Goal: Task Accomplishment & Management: Manage account settings

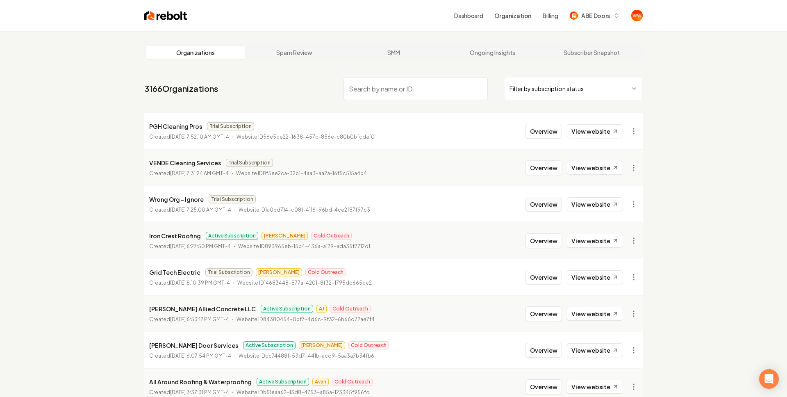
click at [537, 206] on button "Overview" at bounding box center [544, 204] width 36 height 15
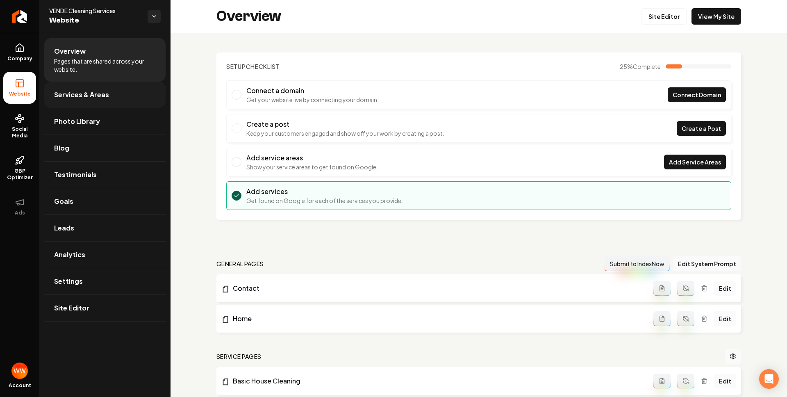
click at [150, 97] on link "Services & Areas" at bounding box center [104, 95] width 121 height 26
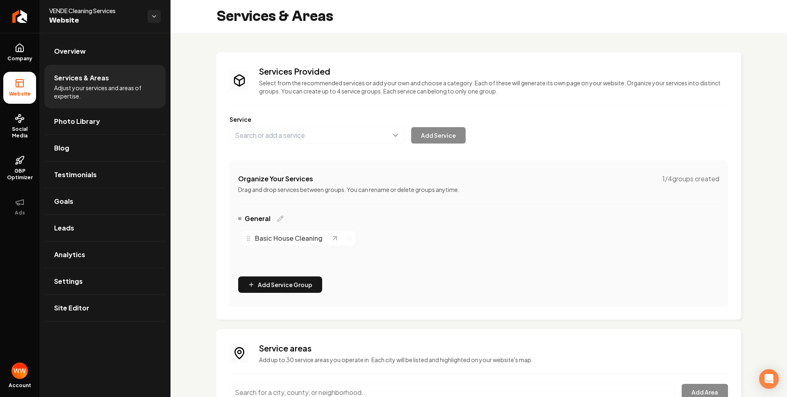
scroll to position [58, 0]
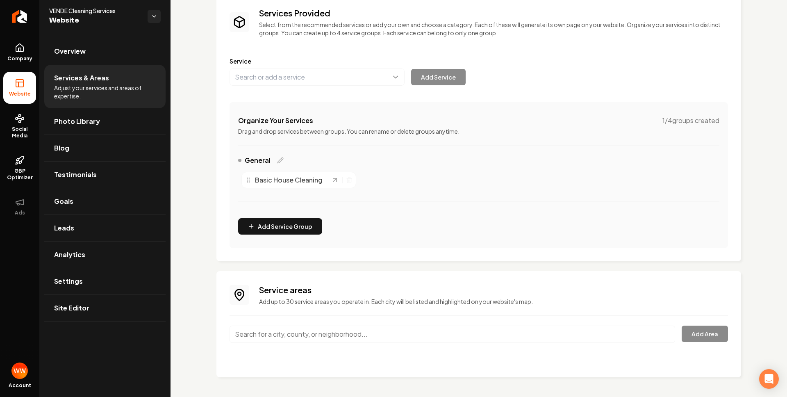
click at [266, 177] on span "Basic House Cleaning" at bounding box center [289, 180] width 68 height 10
click at [93, 53] on link "Overview" at bounding box center [104, 51] width 121 height 26
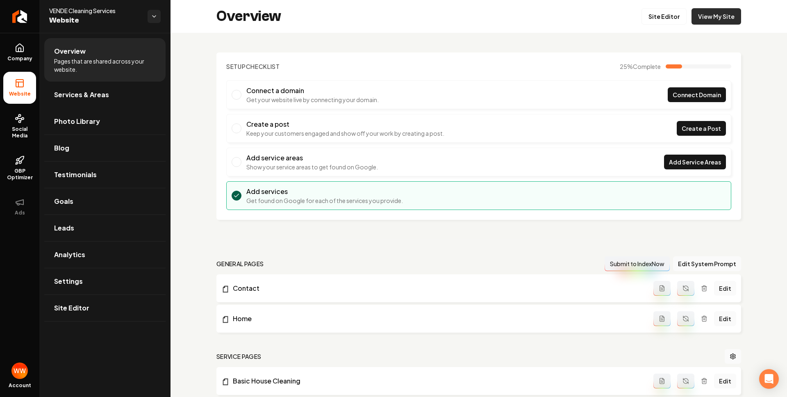
click at [714, 19] on link "View My Site" at bounding box center [717, 16] width 50 height 16
click at [680, 9] on link "Site Editor" at bounding box center [664, 16] width 45 height 16
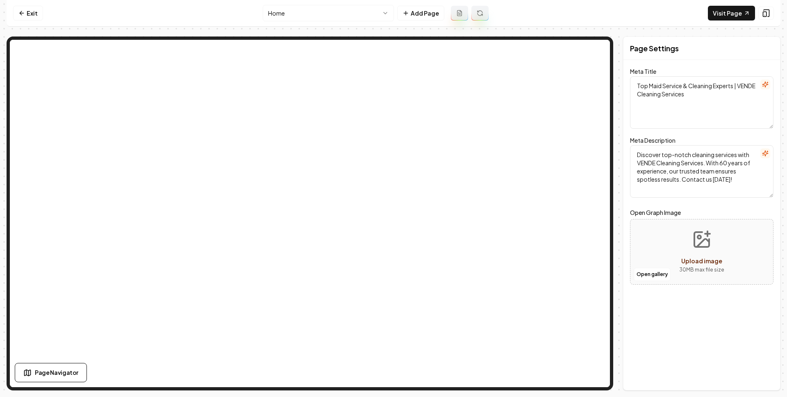
click at [364, 19] on body "Computer Required This feature is only available on a computer. Please switch t…" at bounding box center [393, 198] width 787 height 397
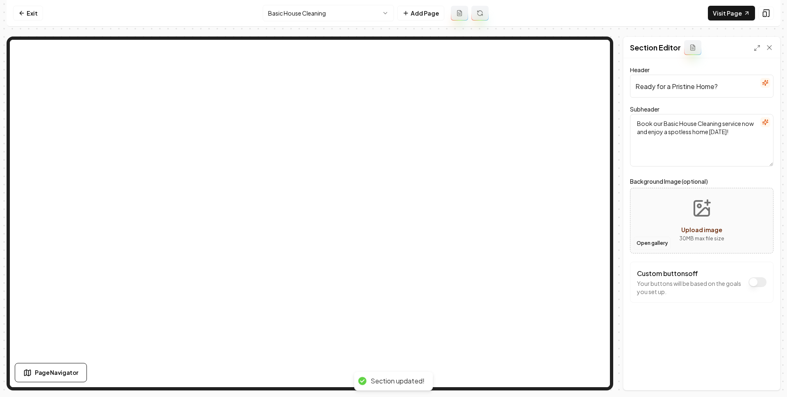
click at [655, 247] on button "Open gallery" at bounding box center [652, 243] width 37 height 13
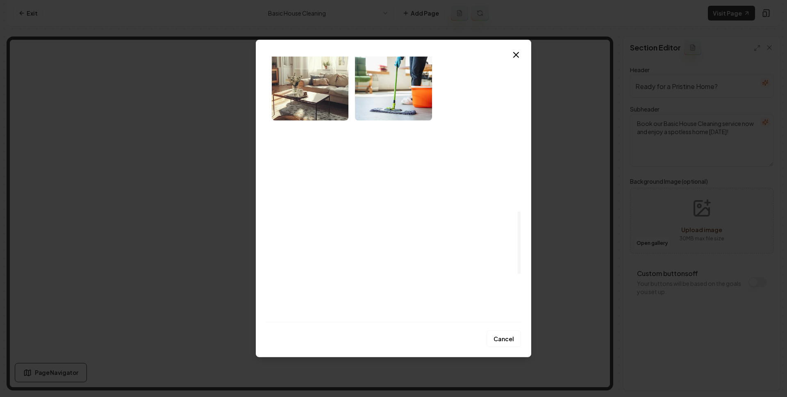
scroll to position [673, 0]
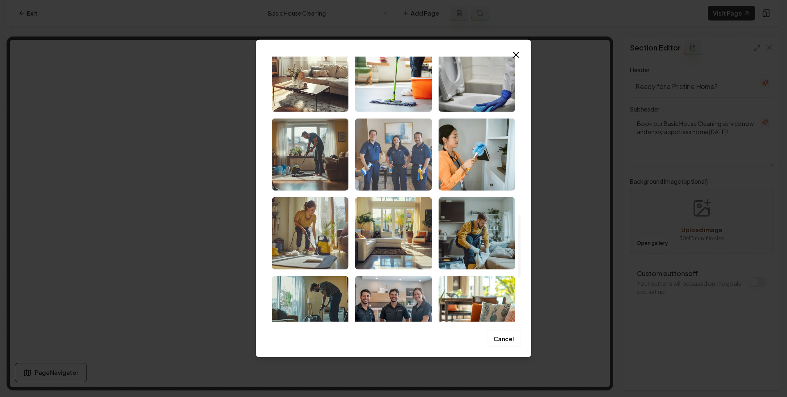
click at [394, 141] on img "Select image image_68d1321e5c7cd75eb81f7800.png" at bounding box center [393, 154] width 77 height 72
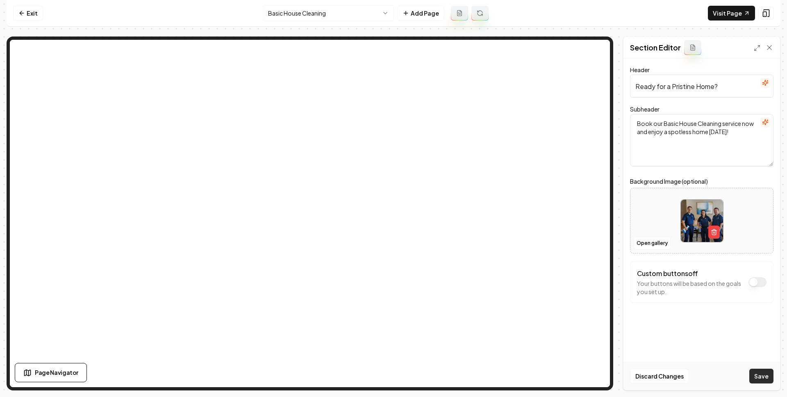
click at [752, 374] on button "Save" at bounding box center [761, 376] width 24 height 15
click at [766, 84] on icon "button" at bounding box center [765, 82] width 5 height 5
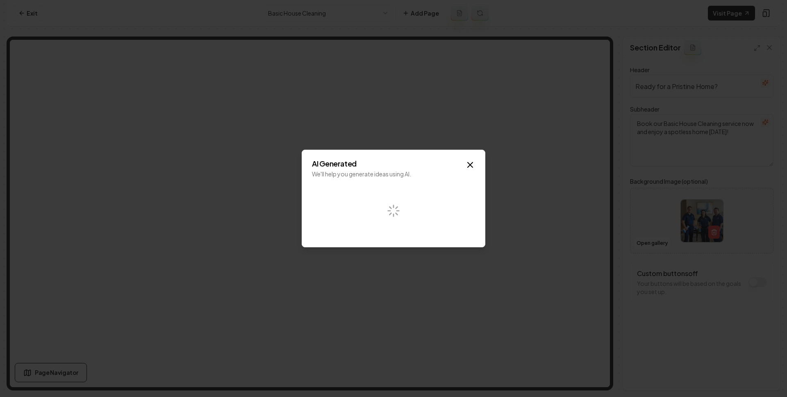
drag, startPoint x: 367, startPoint y: 179, endPoint x: 391, endPoint y: 182, distance: 24.0
click at [388, 182] on div "AI Generated We'll help you generate ideas using AI. Close" at bounding box center [394, 199] width 184 height 98
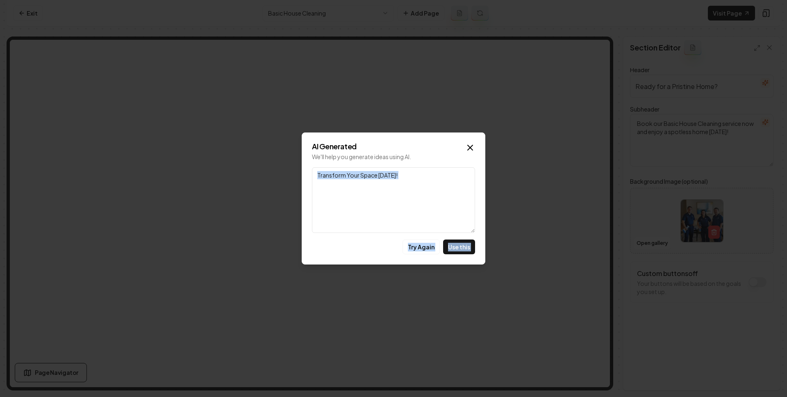
click at [403, 189] on textarea "Transform Your Space [DATE]!" at bounding box center [393, 200] width 163 height 66
click at [471, 145] on icon "button" at bounding box center [470, 148] width 10 height 10
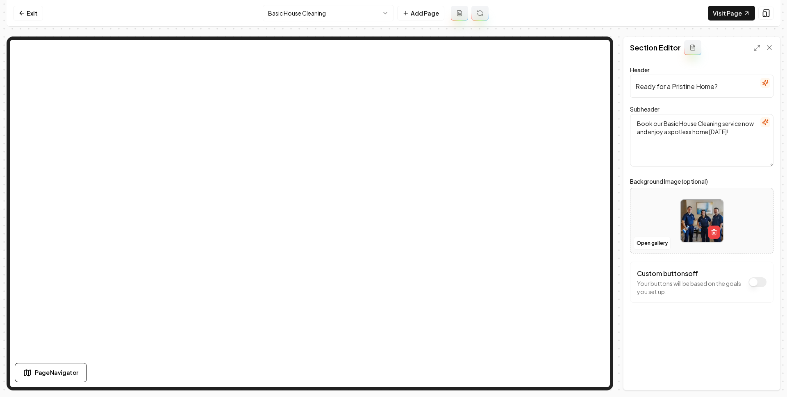
click at [742, 84] on input "Ready for a Pristine Home?" at bounding box center [701, 86] width 143 height 23
type input "Ready for a Pristine Home?"
click at [765, 83] on icon "button" at bounding box center [765, 83] width 7 height 7
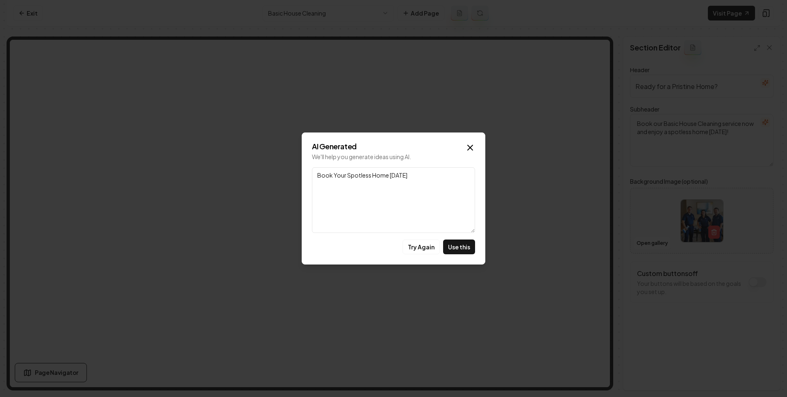
drag, startPoint x: 430, startPoint y: 189, endPoint x: 303, endPoint y: 164, distance: 130.4
click at [303, 164] on div "AI Generated We'll help you generate ideas using AI. Link Book Your Spotless Ho…" at bounding box center [394, 198] width 184 height 132
click at [468, 151] on icon "button" at bounding box center [470, 148] width 10 height 10
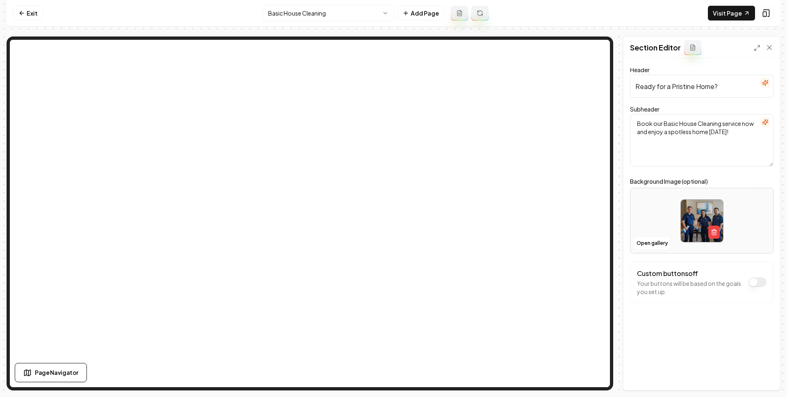
click at [382, 14] on html "Computer Required This feature is only available on a computer. Please switch t…" at bounding box center [393, 198] width 787 height 397
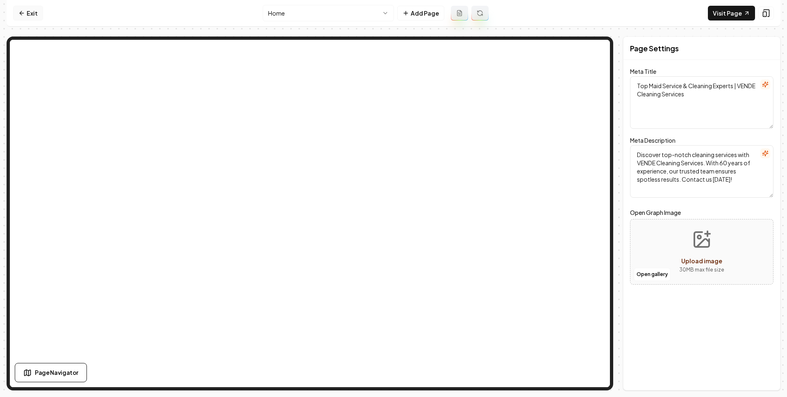
click at [38, 17] on link "Exit" at bounding box center [28, 13] width 30 height 15
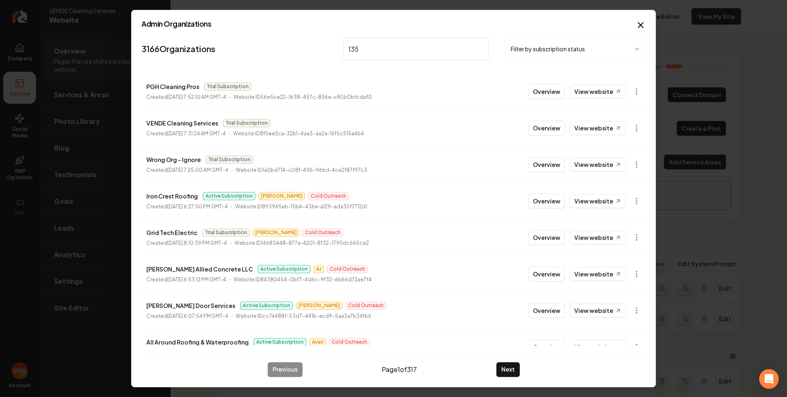
type input "1354"
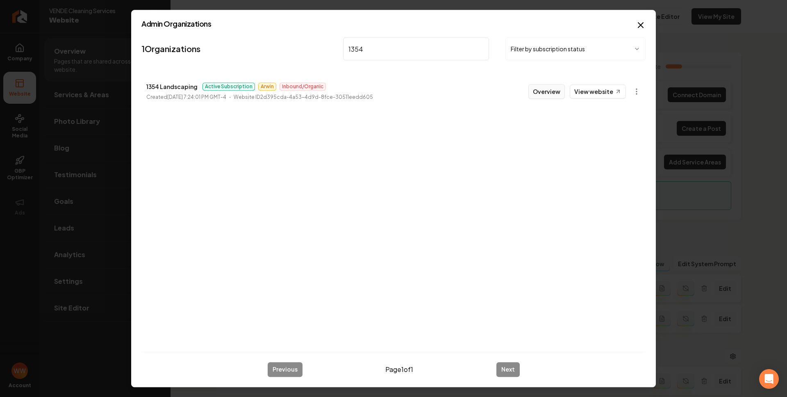
click at [562, 91] on button "Overview" at bounding box center [546, 91] width 36 height 15
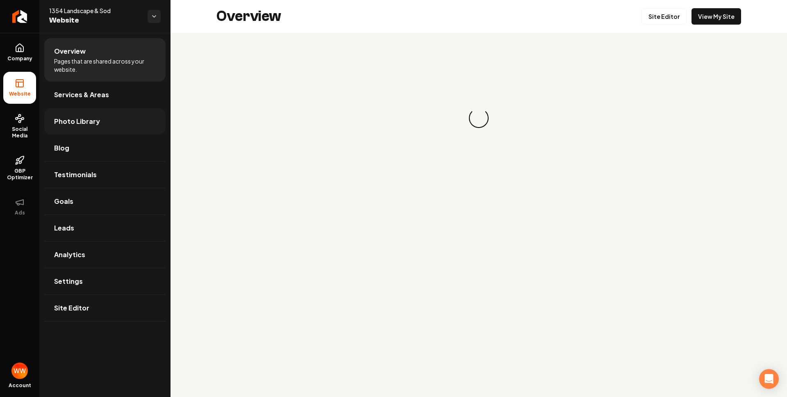
click at [122, 125] on link "Photo Library" at bounding box center [104, 121] width 121 height 26
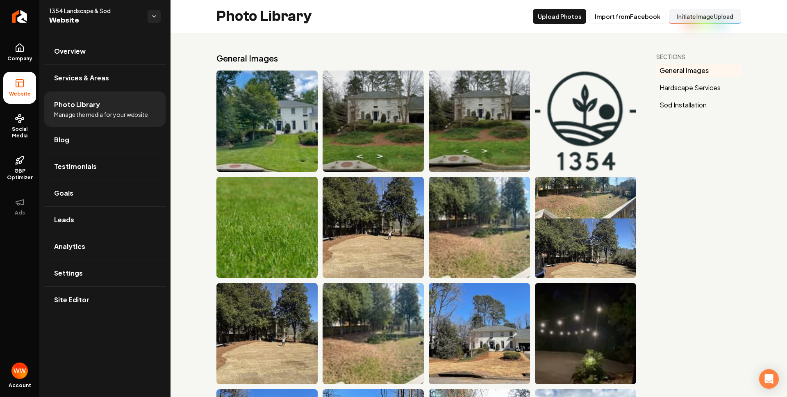
drag, startPoint x: 292, startPoint y: 59, endPoint x: 359, endPoint y: 52, distance: 66.7
click at [359, 52] on h2 "General Images" at bounding box center [426, 57] width 420 height 11
click at [305, 57] on h2 "General Images" at bounding box center [426, 57] width 420 height 11
click at [298, 60] on h2 "General Images" at bounding box center [426, 57] width 420 height 11
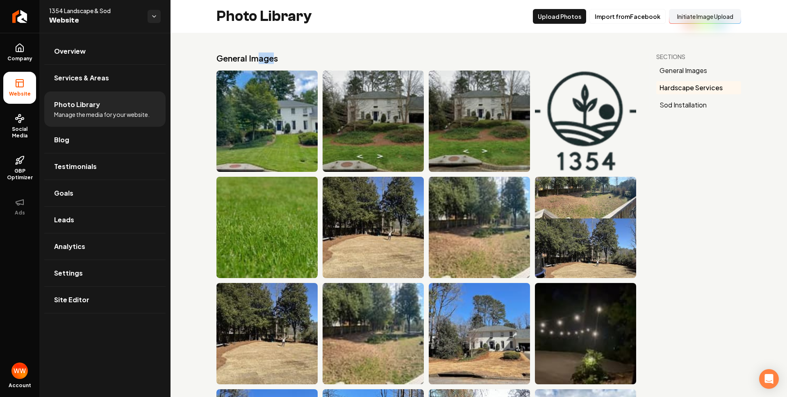
drag, startPoint x: 275, startPoint y: 60, endPoint x: 219, endPoint y: 58, distance: 56.2
click at [219, 58] on h2 "General Images" at bounding box center [426, 57] width 420 height 11
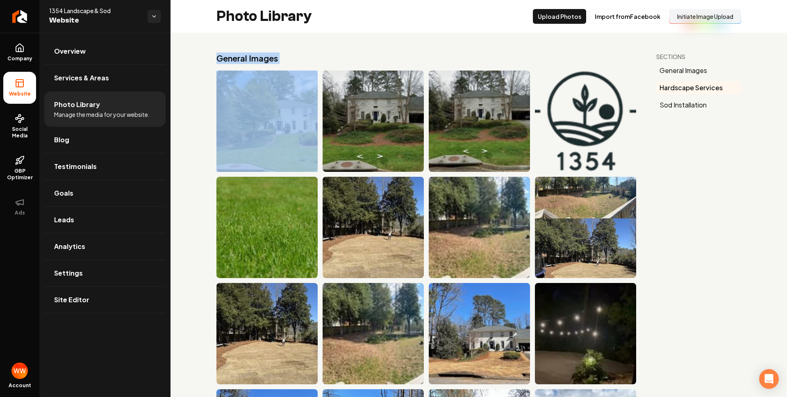
click at [219, 58] on h2 "General Images" at bounding box center [426, 57] width 420 height 11
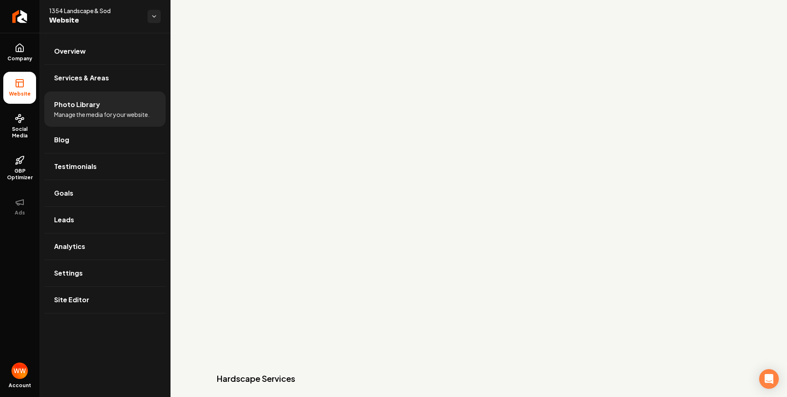
scroll to position [2614, 0]
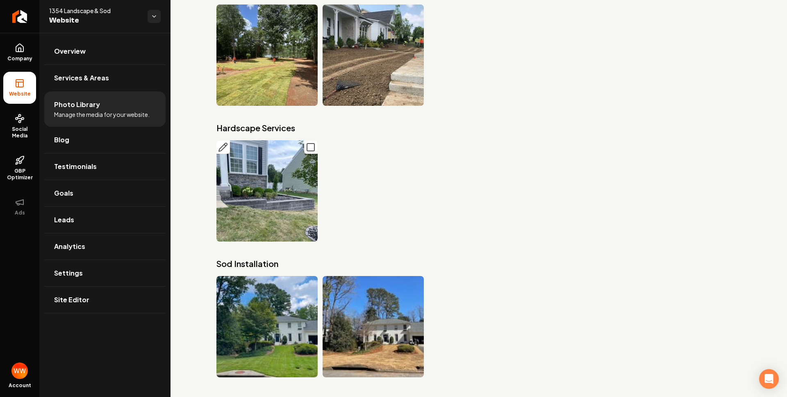
click at [219, 147] on icon "Main content area" at bounding box center [223, 147] width 10 height 10
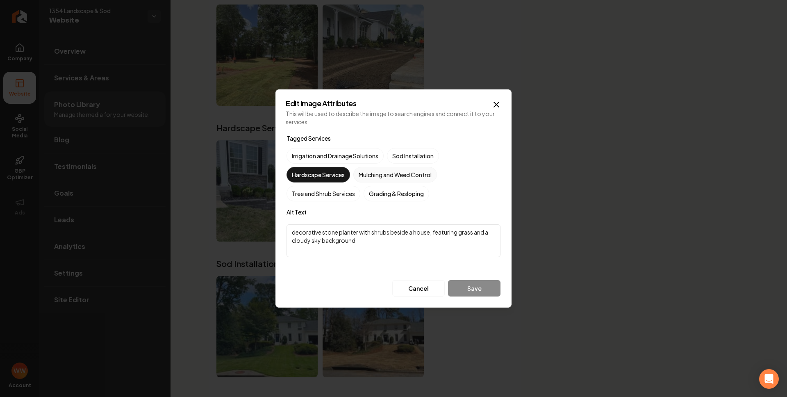
click at [398, 178] on label "Mulching and Weed Control" at bounding box center [395, 175] width 84 height 16
click at [368, 178] on button "Mulching and Weed Control" at bounding box center [363, 175] width 10 height 10
click at [474, 282] on button "Save" at bounding box center [474, 288] width 52 height 16
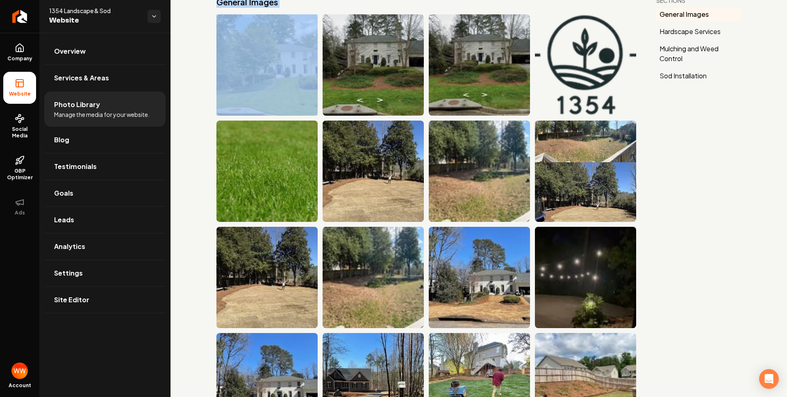
scroll to position [0, 0]
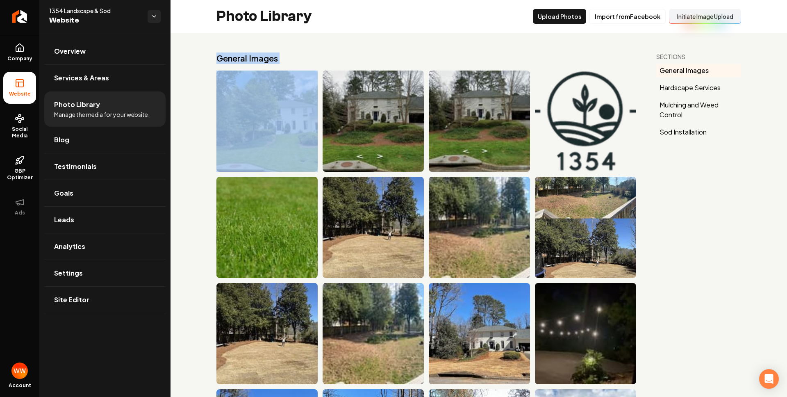
click at [444, 58] on h2 "General Images" at bounding box center [426, 57] width 420 height 11
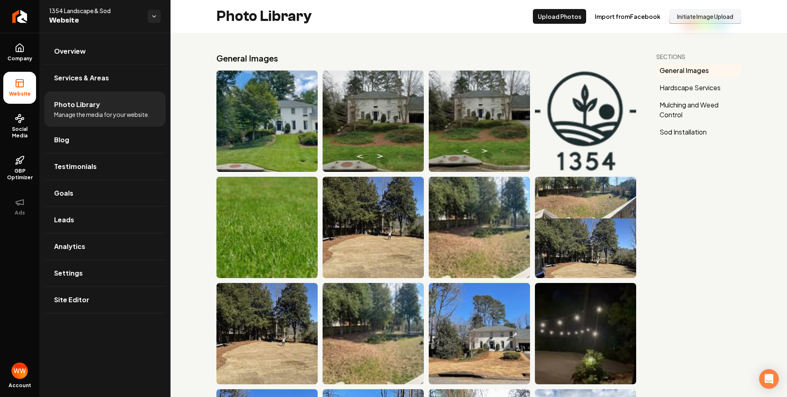
click at [327, 61] on h2 "General Images" at bounding box center [426, 57] width 420 height 11
click at [112, 80] on link "Services & Areas" at bounding box center [104, 78] width 121 height 26
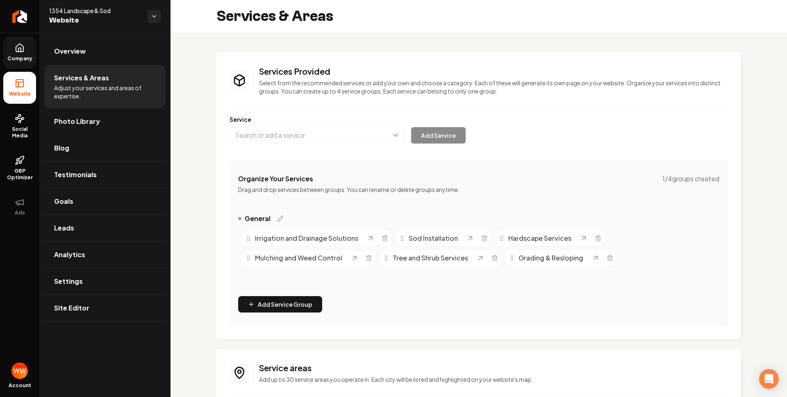
click at [31, 50] on link "Company" at bounding box center [19, 52] width 33 height 32
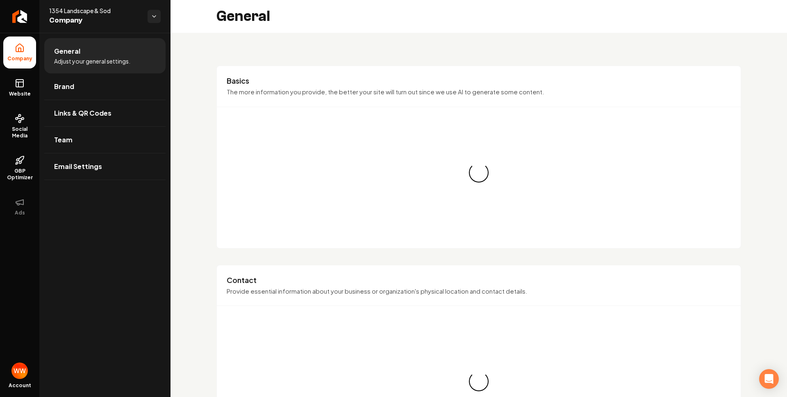
click at [75, 51] on span "General" at bounding box center [67, 51] width 26 height 10
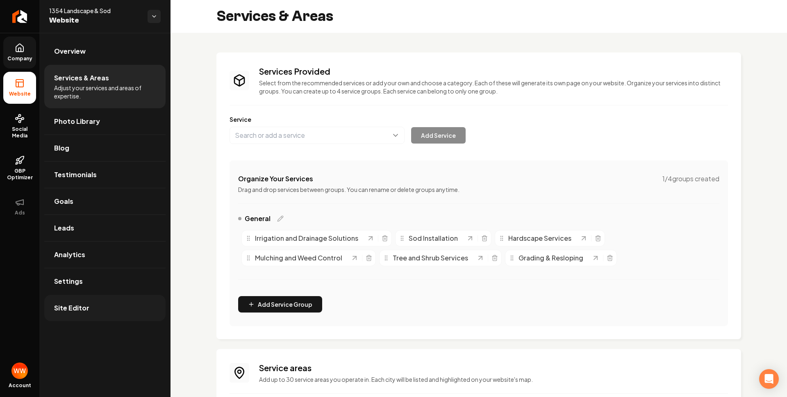
click at [126, 309] on link "Site Editor" at bounding box center [104, 308] width 121 height 26
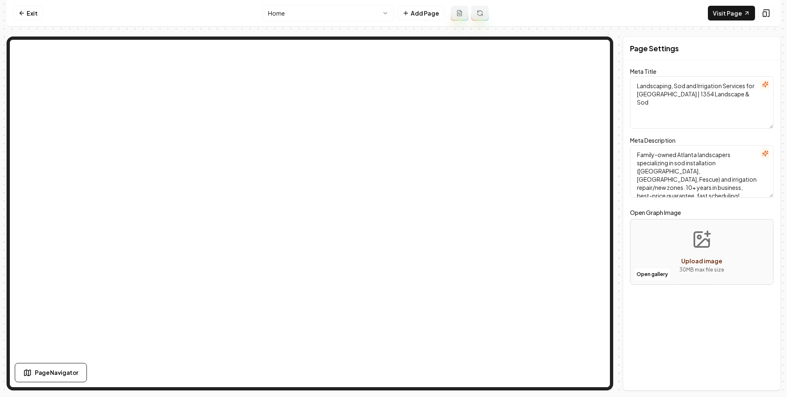
click at [309, 21] on html "Computer Required This feature is only available on a computer. Please switch t…" at bounding box center [393, 198] width 787 height 397
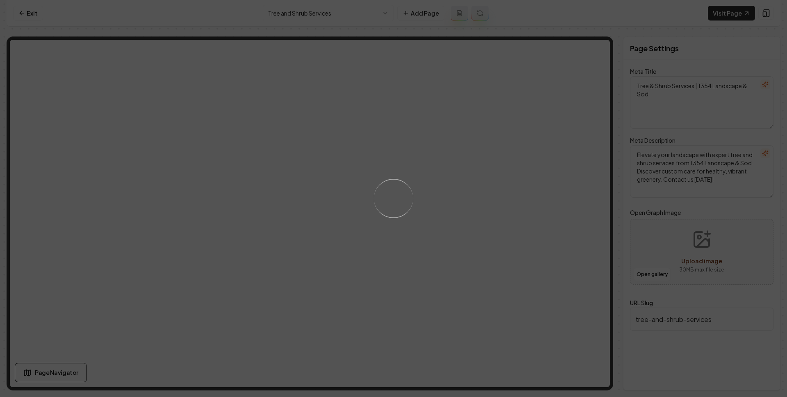
click at [319, 16] on div "Loading..." at bounding box center [393, 198] width 787 height 397
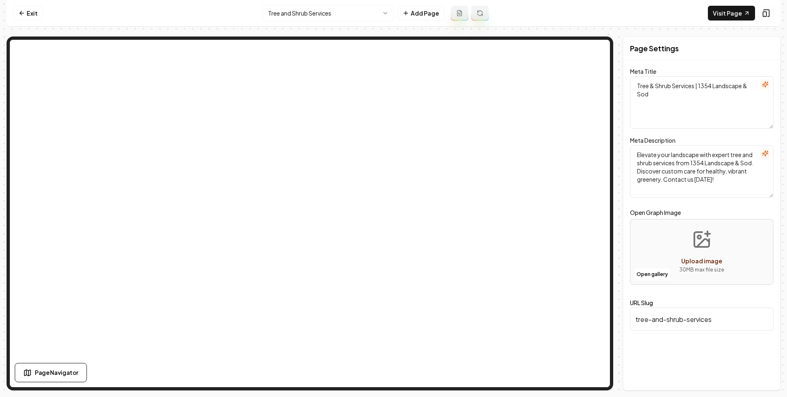
click at [319, 16] on html "Computer Required This feature is only available on a computer. Please switch t…" at bounding box center [393, 198] width 787 height 397
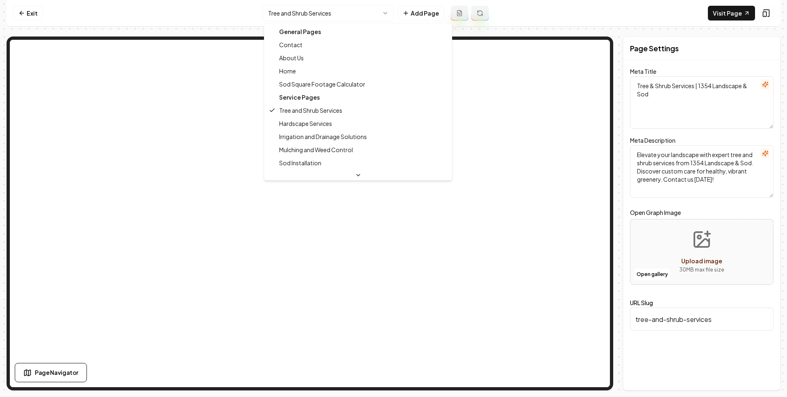
type textarea "Landscaping, Sod and Irrigation Services for [GEOGRAPHIC_DATA] | 1354 Landscape…"
type textarea "Family-owned Atlanta landscapers specializing in sod installation ([GEOGRAPHIC_…"
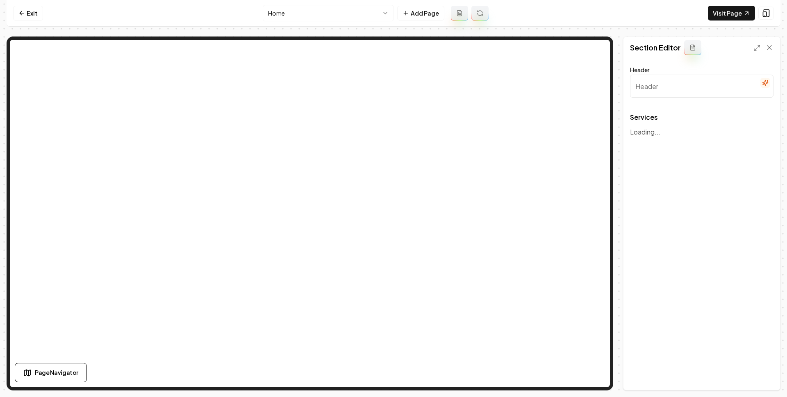
click at [649, 134] on p "Loading..." at bounding box center [701, 132] width 143 height 10
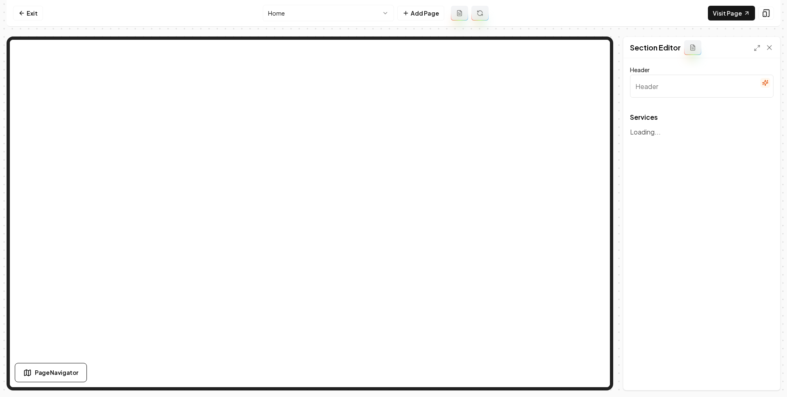
type input "Atlanta Landscaping Services"
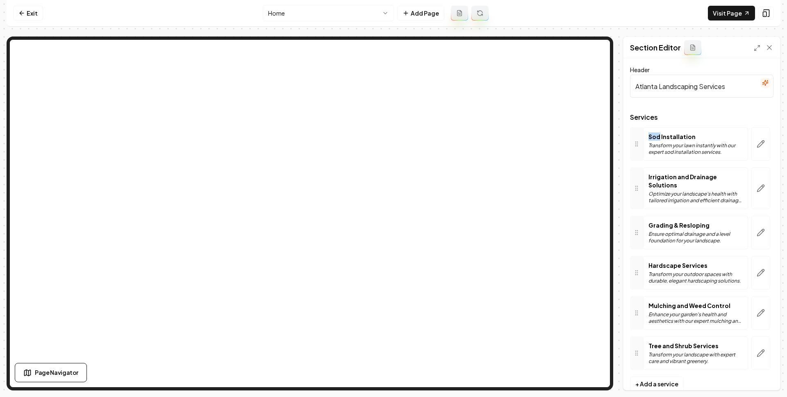
scroll to position [9, 0]
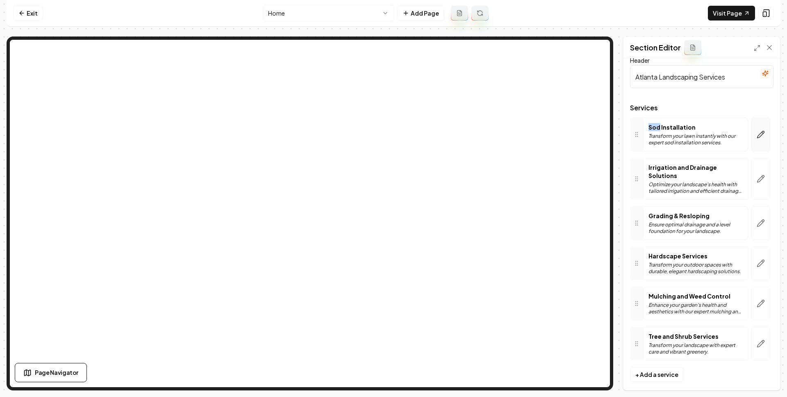
click at [757, 132] on icon "button" at bounding box center [761, 134] width 8 height 8
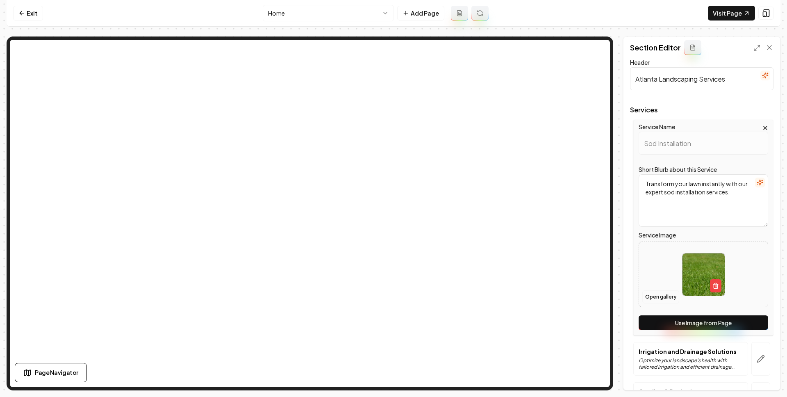
scroll to position [0, 0]
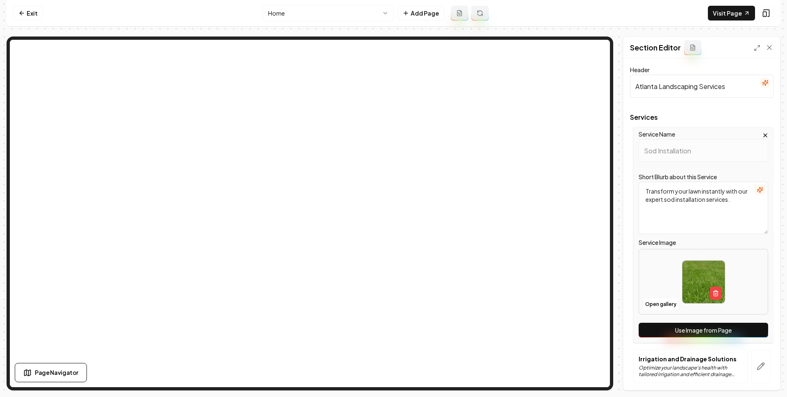
click at [766, 137] on icon "button" at bounding box center [765, 135] width 3 height 3
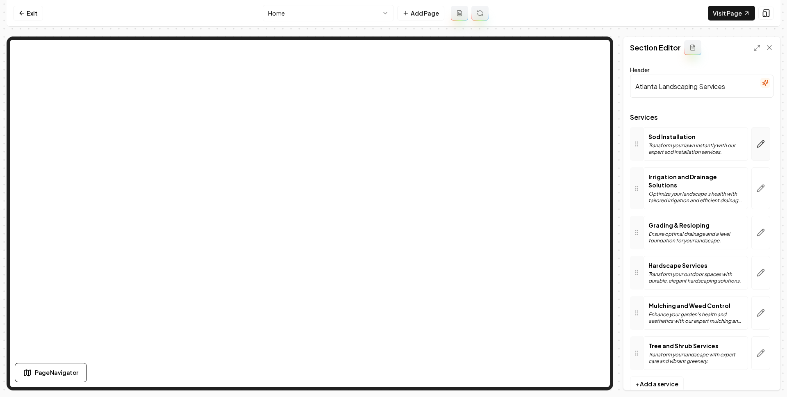
click at [761, 139] on button "button" at bounding box center [760, 144] width 19 height 34
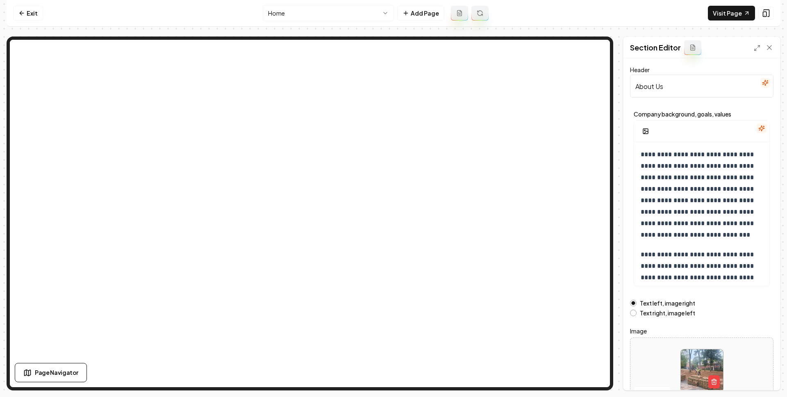
click at [360, 16] on html "**********" at bounding box center [393, 198] width 787 height 397
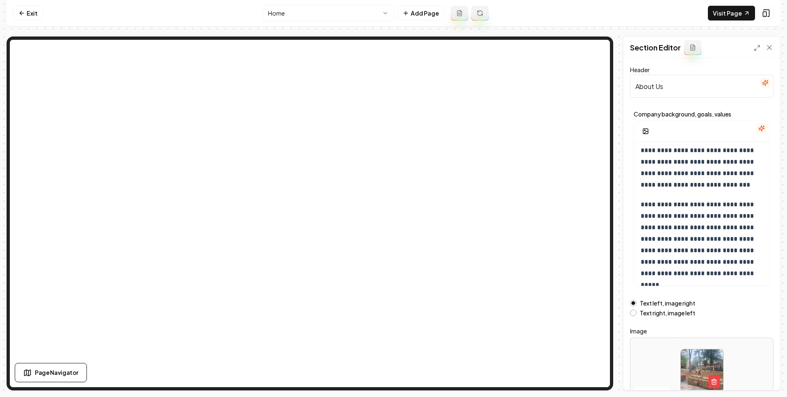
scroll to position [46, 0]
